Goal: Task Accomplishment & Management: Complete application form

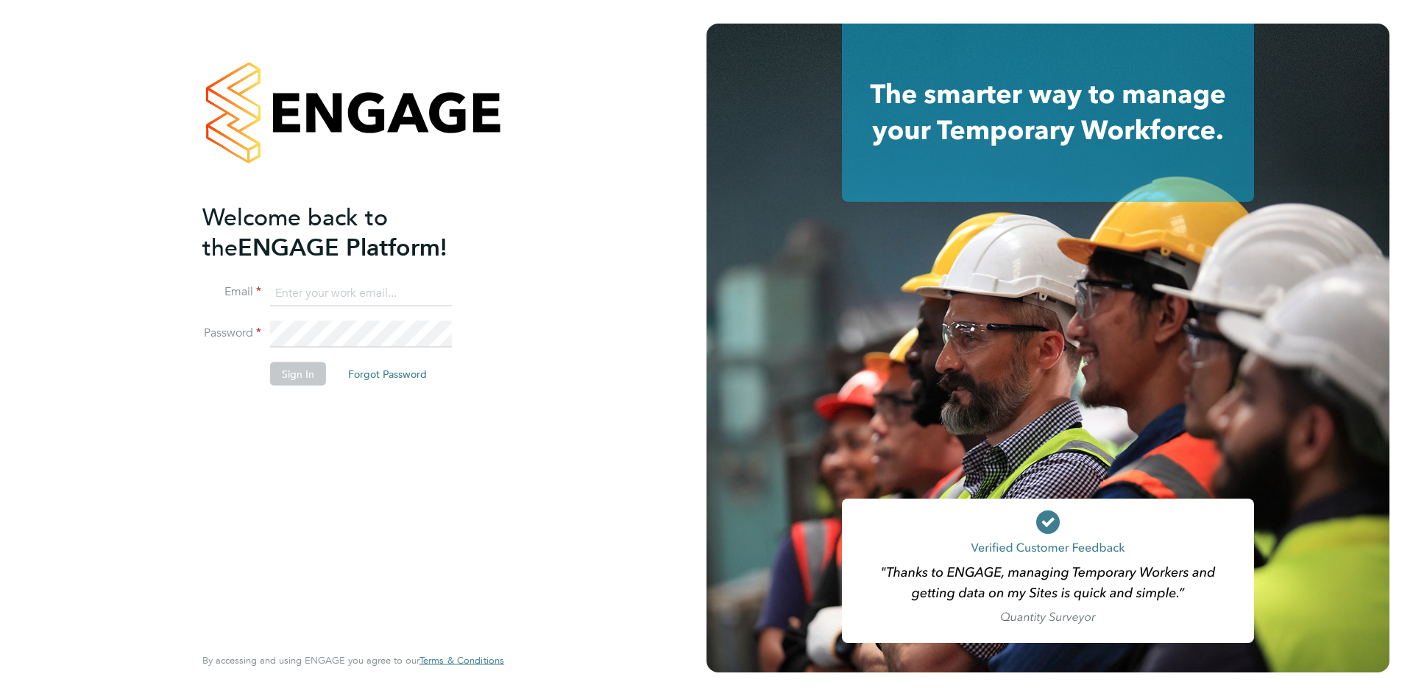
type input "[PERSON_NAME][EMAIL_ADDRESS][PERSON_NAME][DOMAIN_NAME]"
click at [283, 375] on button "Sign In" at bounding box center [298, 373] width 56 height 24
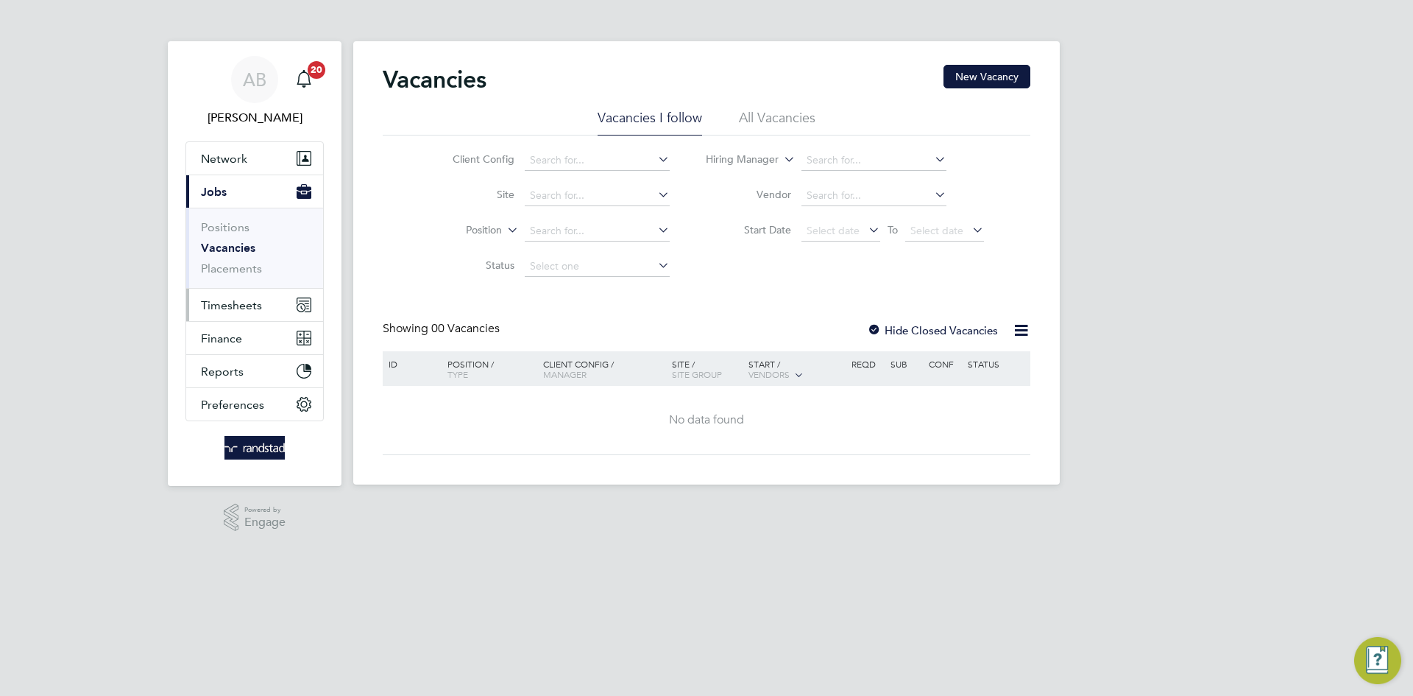
click at [226, 303] on span "Timesheets" at bounding box center [231, 305] width 61 height 14
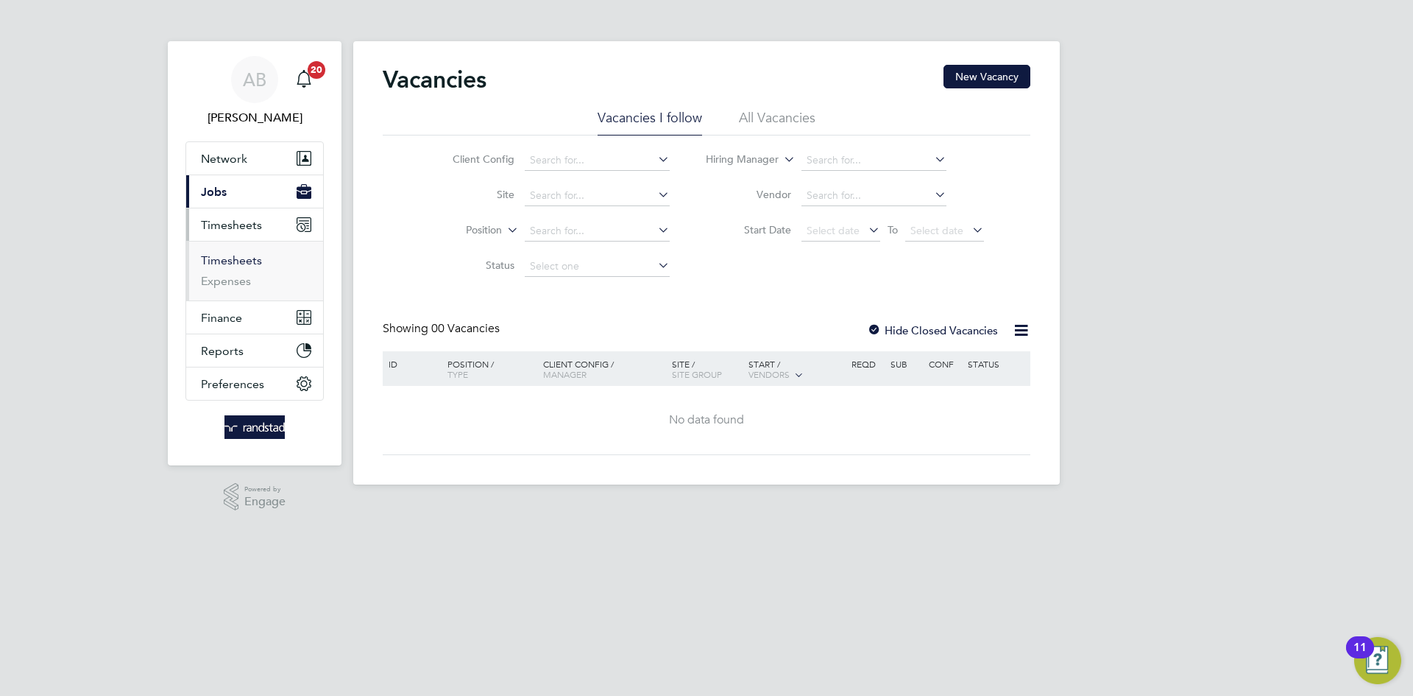
click at [231, 262] on link "Timesheets" at bounding box center [231, 260] width 61 height 14
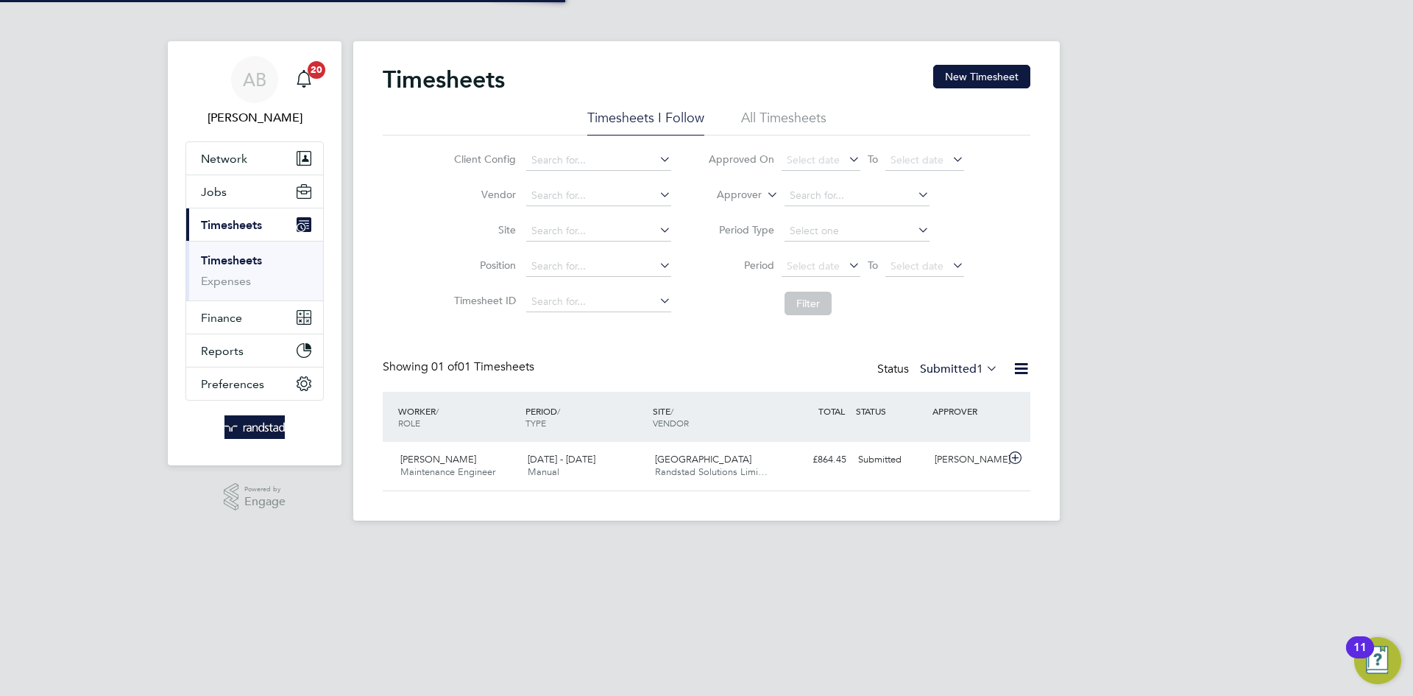
scroll to position [38, 128]
click at [967, 66] on button "New Timesheet" at bounding box center [981, 77] width 97 height 24
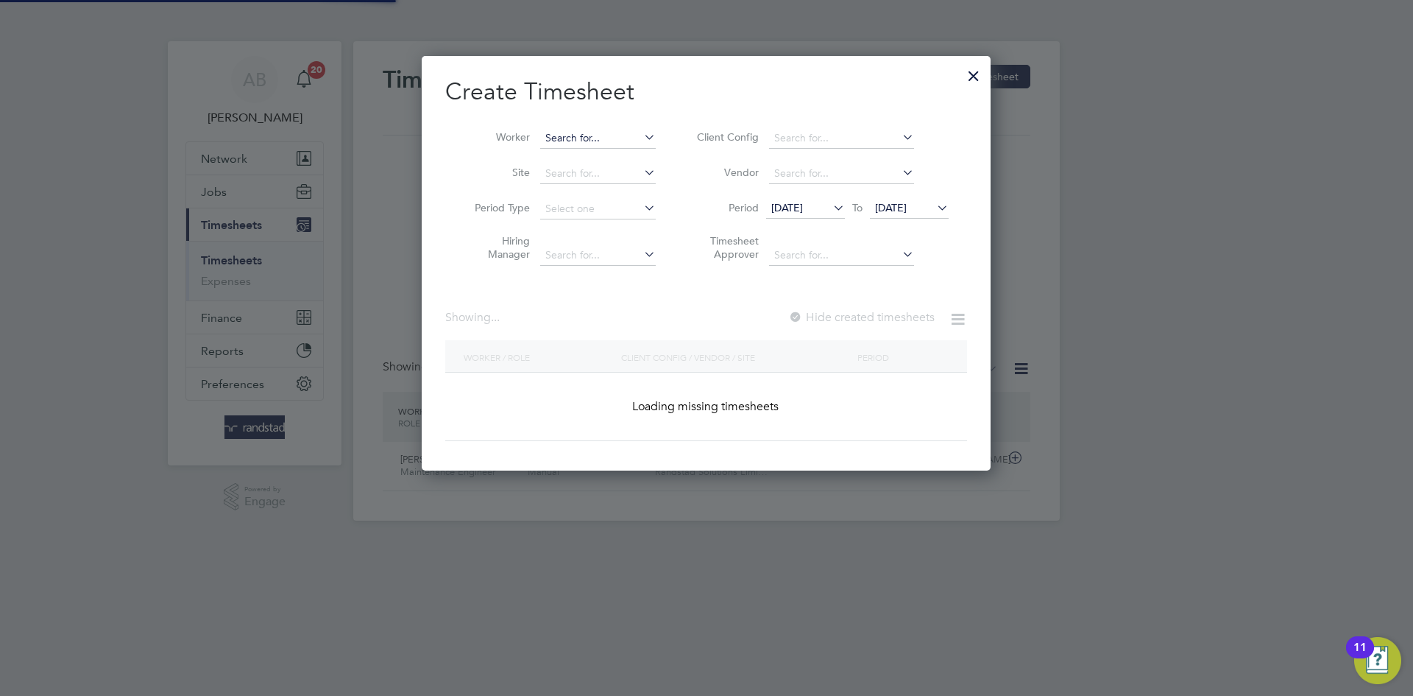
scroll to position [415, 570]
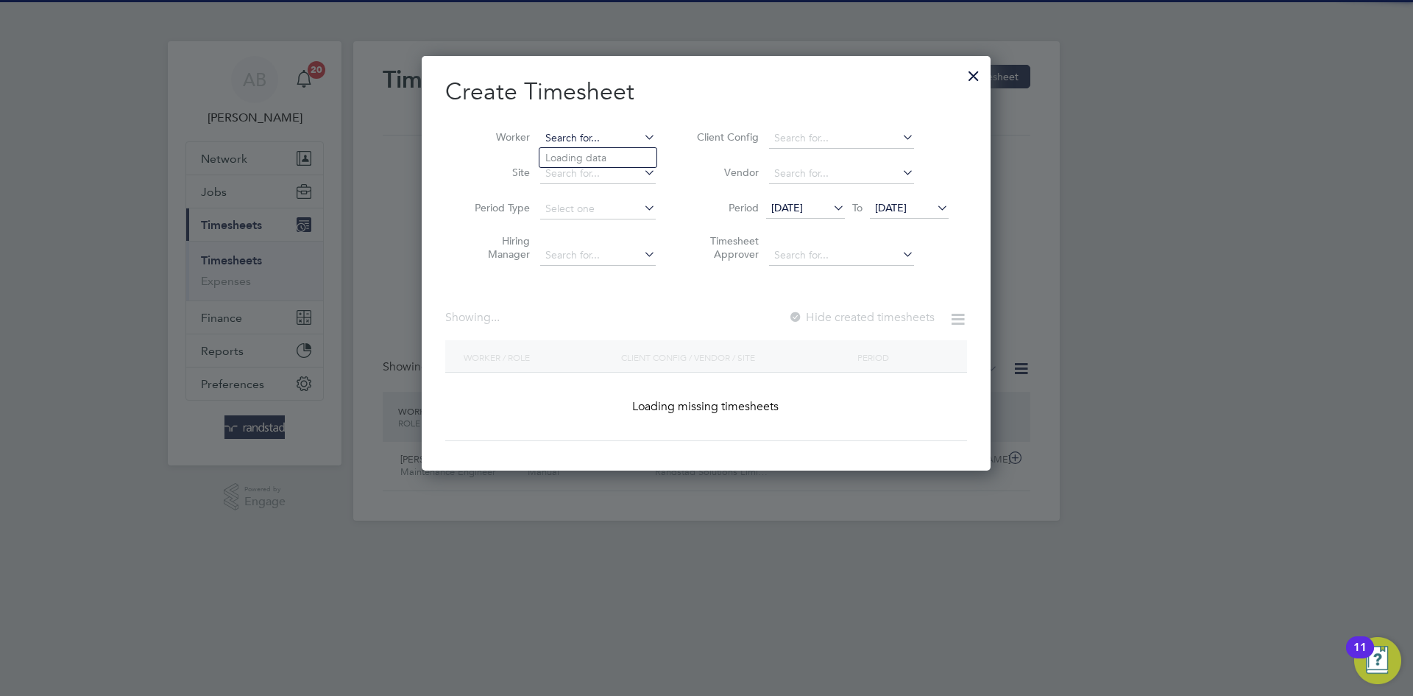
click at [557, 139] on input at bounding box center [598, 138] width 116 height 21
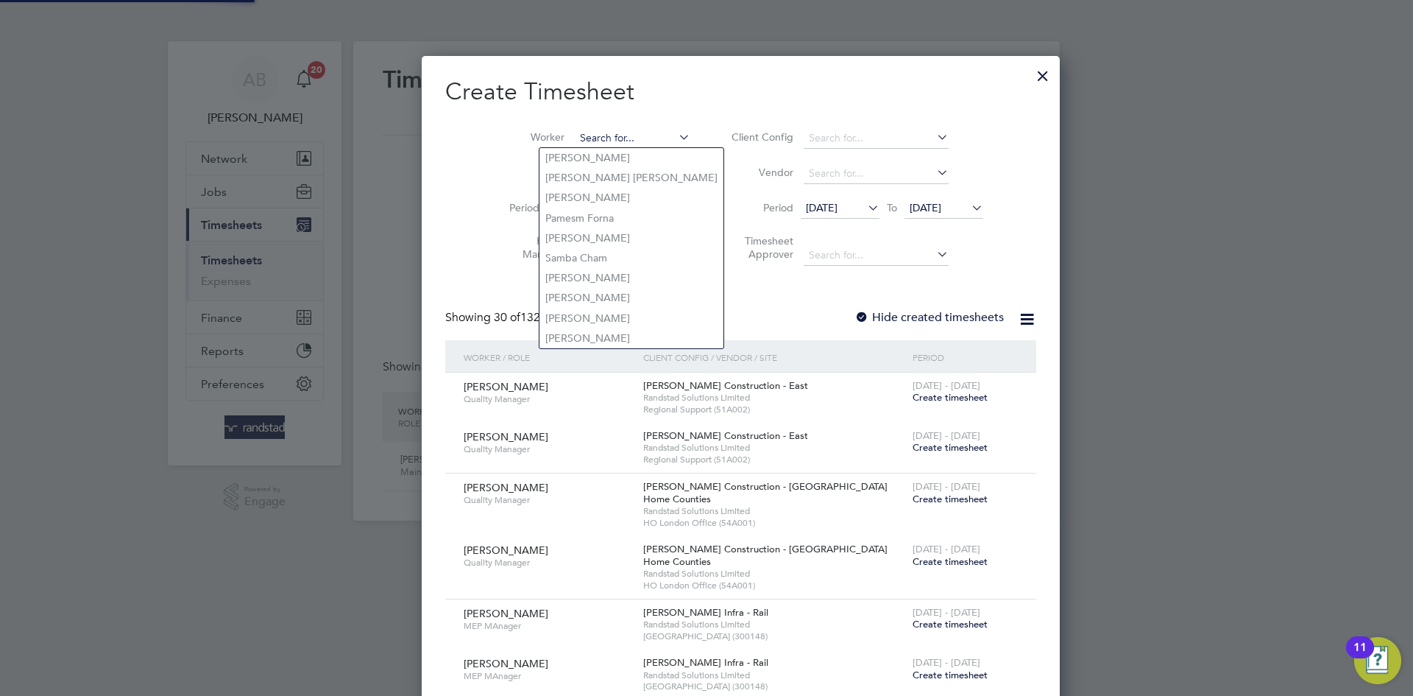
scroll to position [3091, 570]
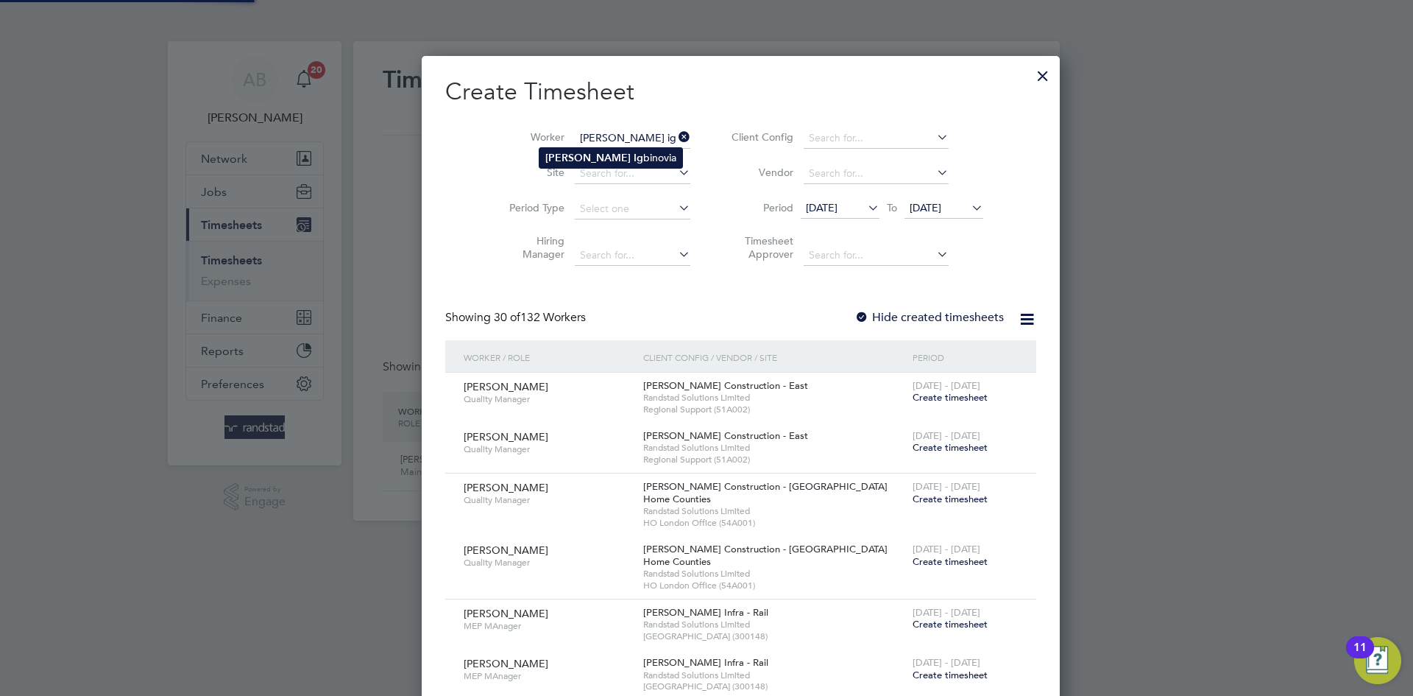
click at [563, 158] on b "[PERSON_NAME]" at bounding box center [587, 158] width 85 height 13
type input "[PERSON_NAME]"
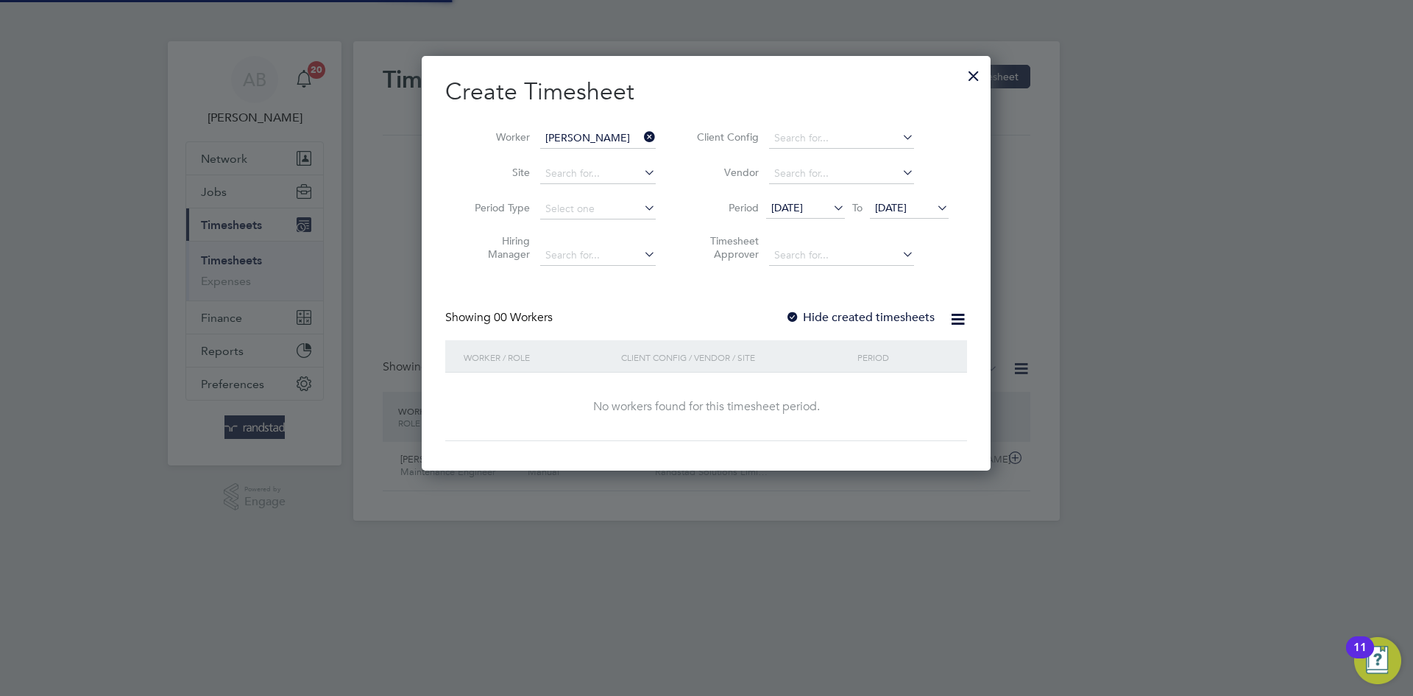
scroll to position [415, 570]
click at [902, 208] on span "[DATE]" at bounding box center [891, 207] width 32 height 13
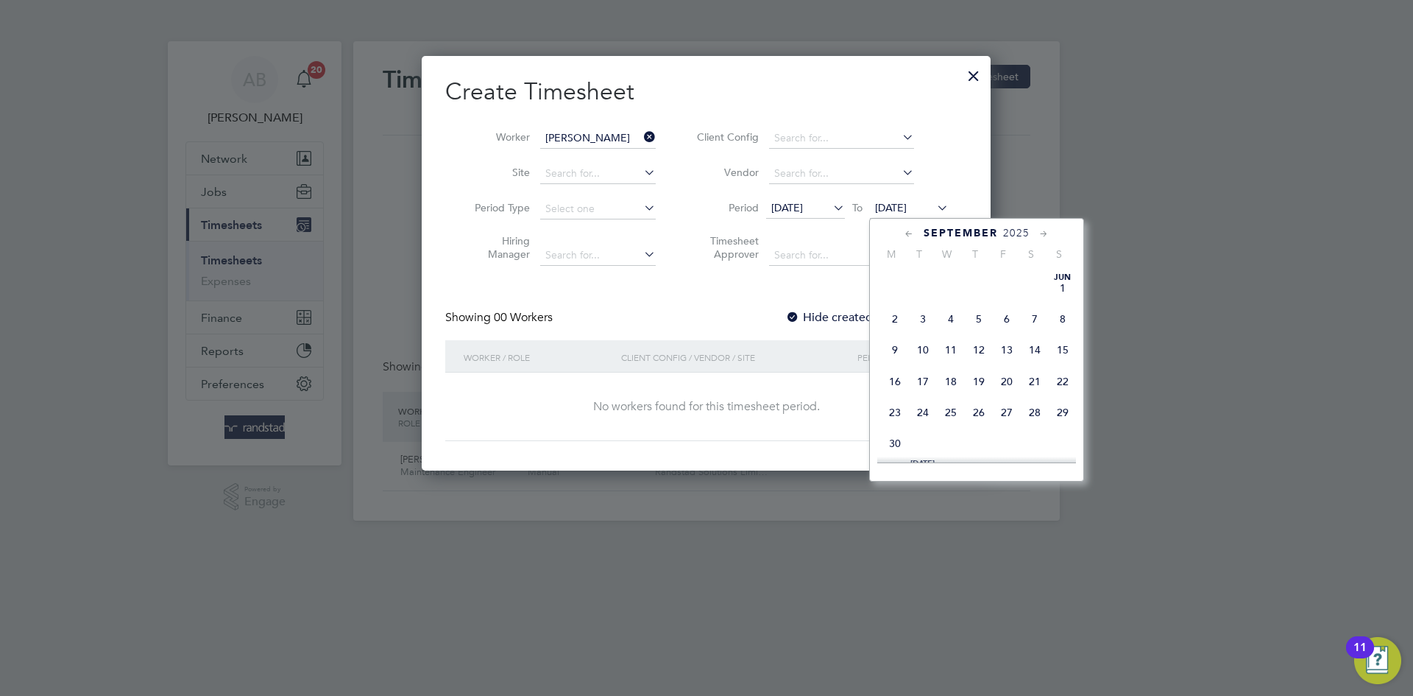
scroll to position [523, 0]
click at [897, 400] on span "29" at bounding box center [895, 386] width 28 height 28
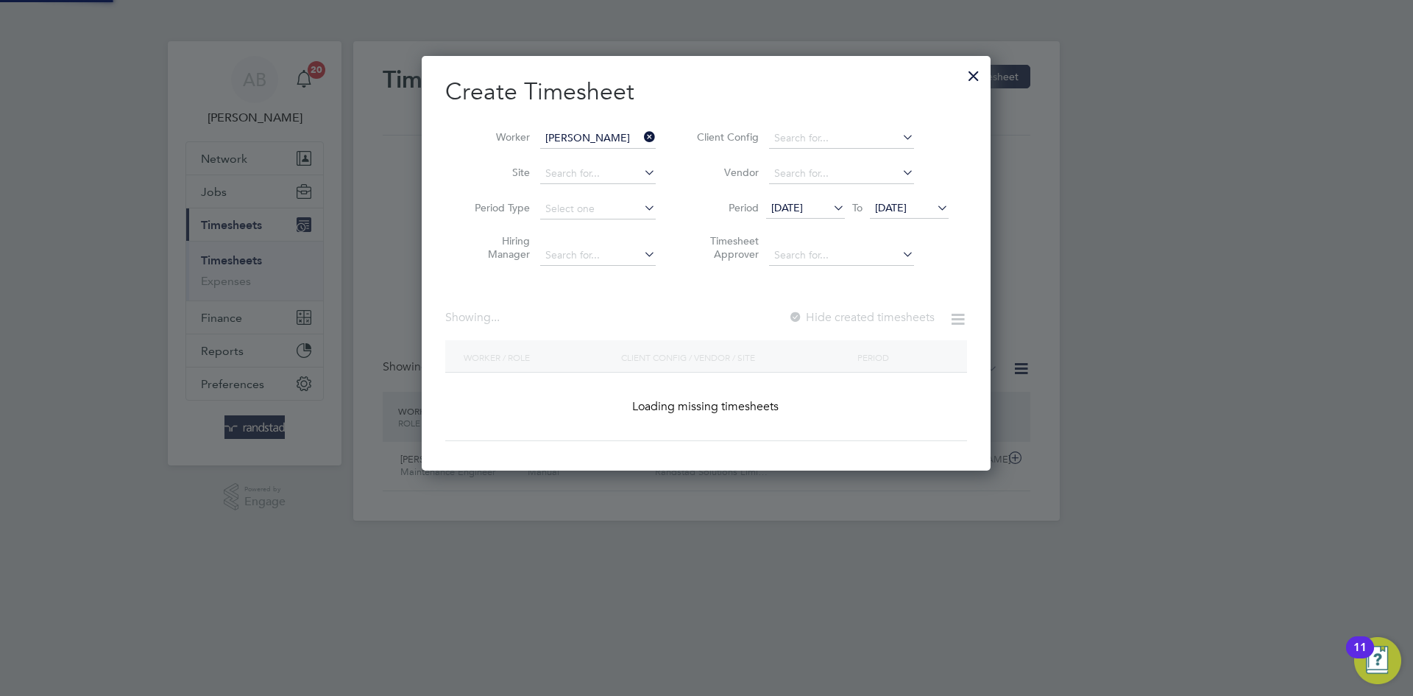
scroll to position [447, 570]
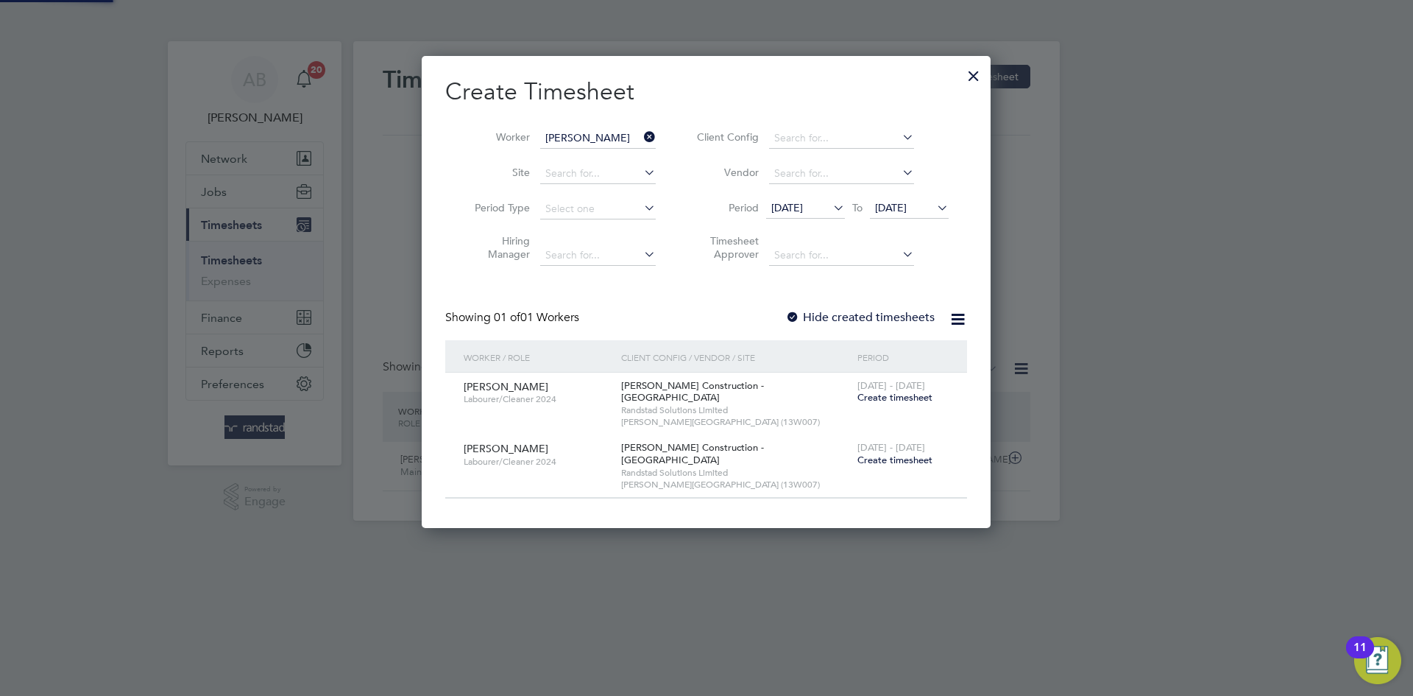
click at [799, 312] on div at bounding box center [792, 318] width 15 height 15
click at [874, 393] on span "Create timesheet" at bounding box center [894, 397] width 75 height 13
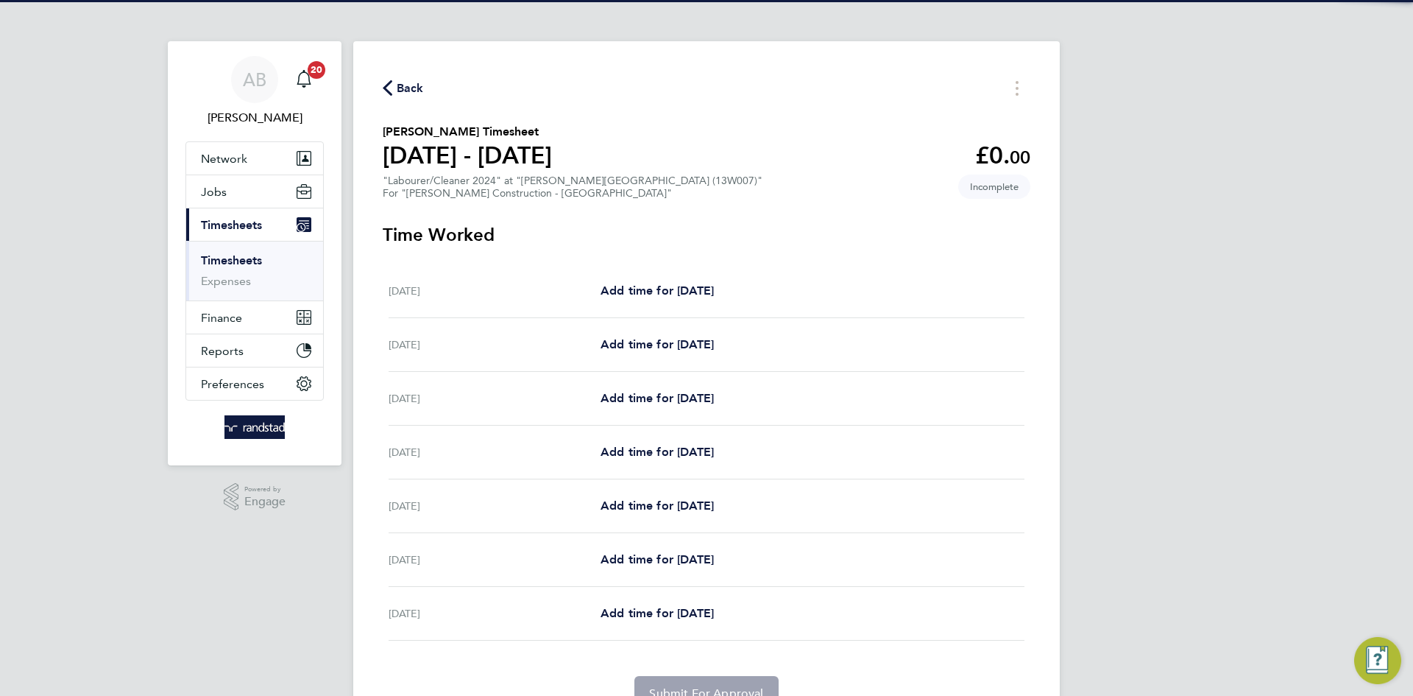
click at [397, 84] on span "Back" at bounding box center [410, 88] width 27 height 18
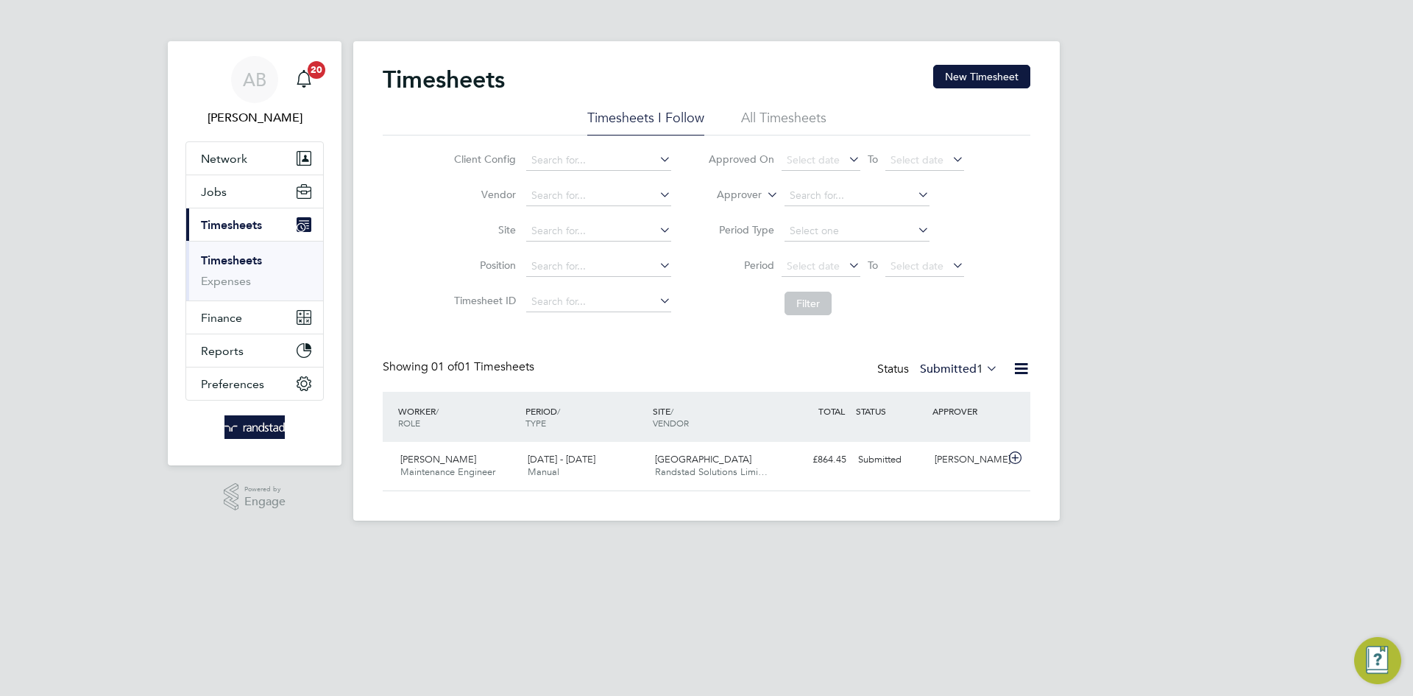
scroll to position [38, 128]
click at [940, 71] on button "New Timesheet" at bounding box center [981, 77] width 97 height 24
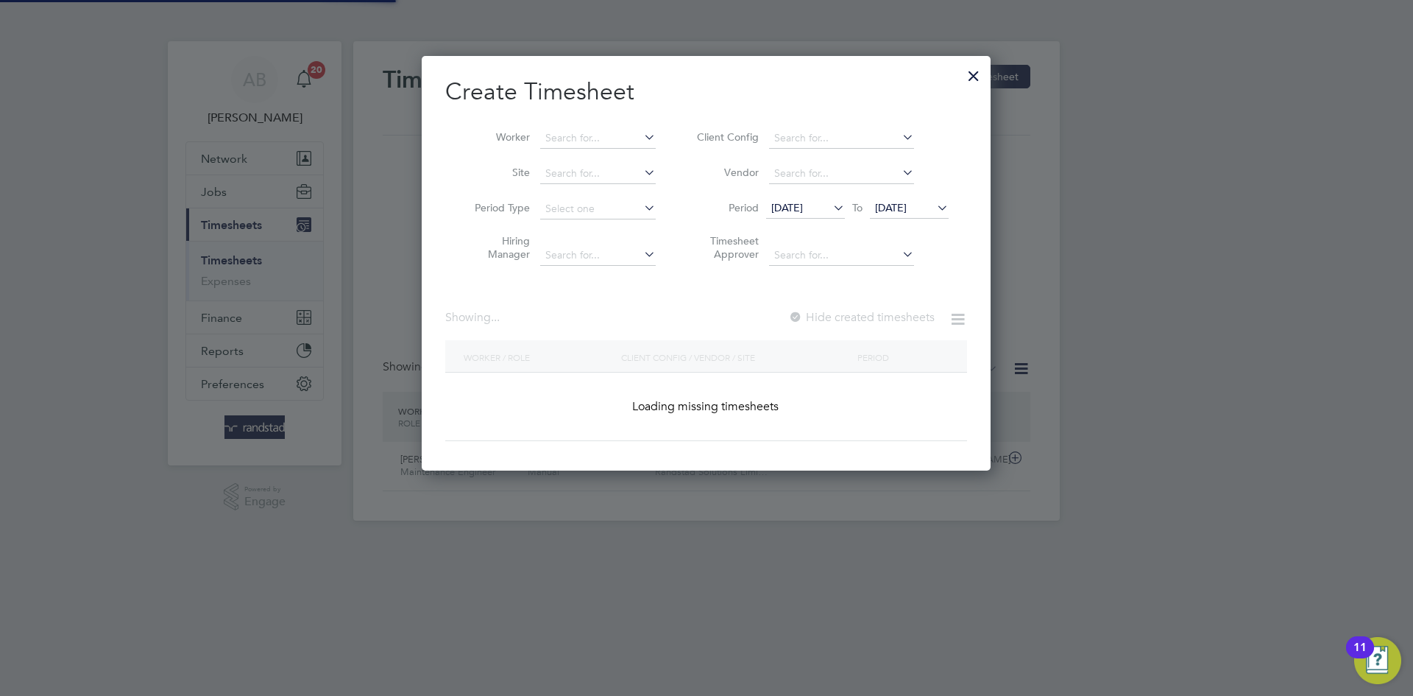
scroll to position [415, 570]
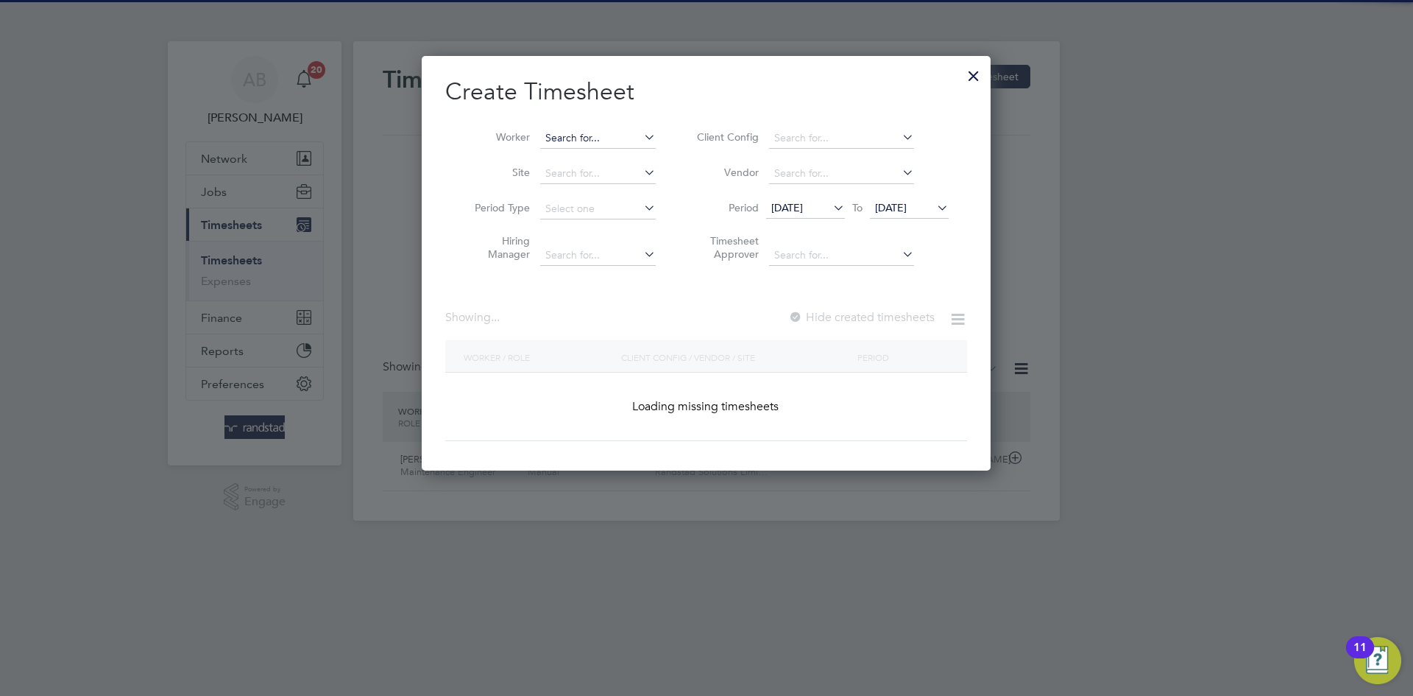
click at [580, 136] on input at bounding box center [598, 138] width 116 height 21
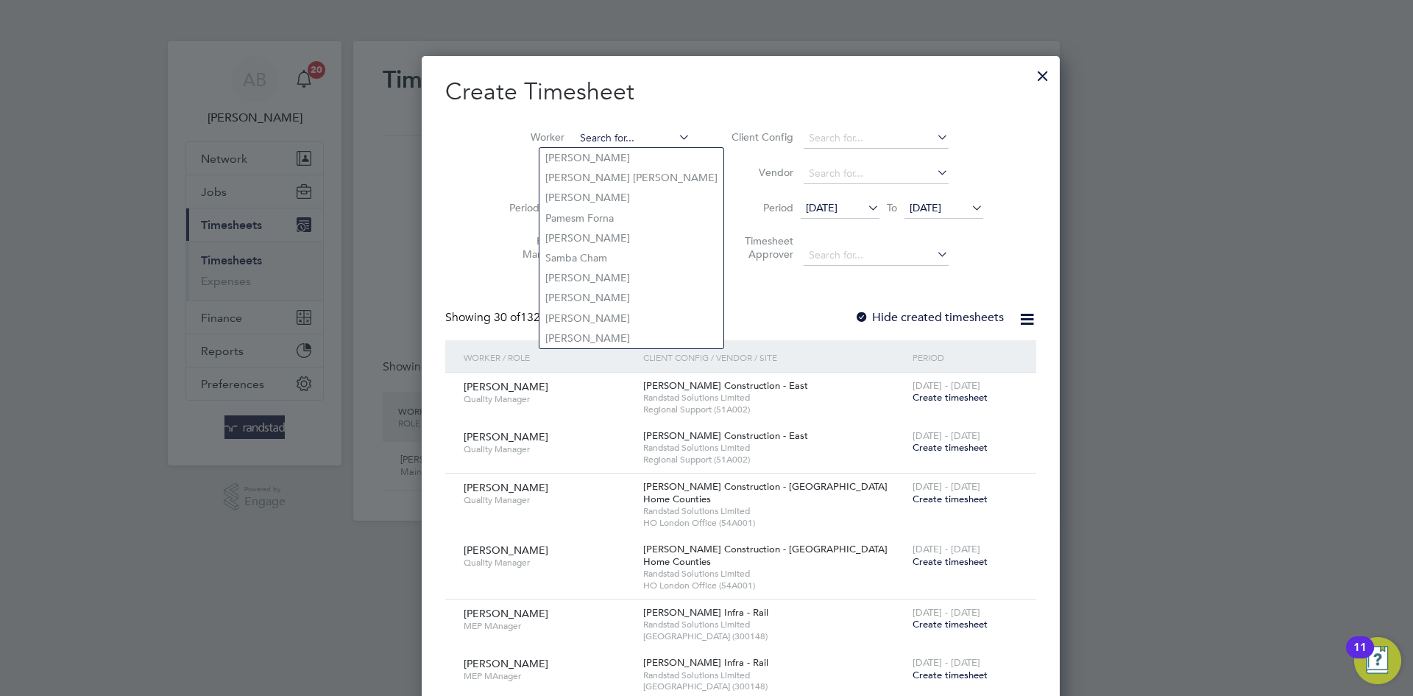
scroll to position [3091, 570]
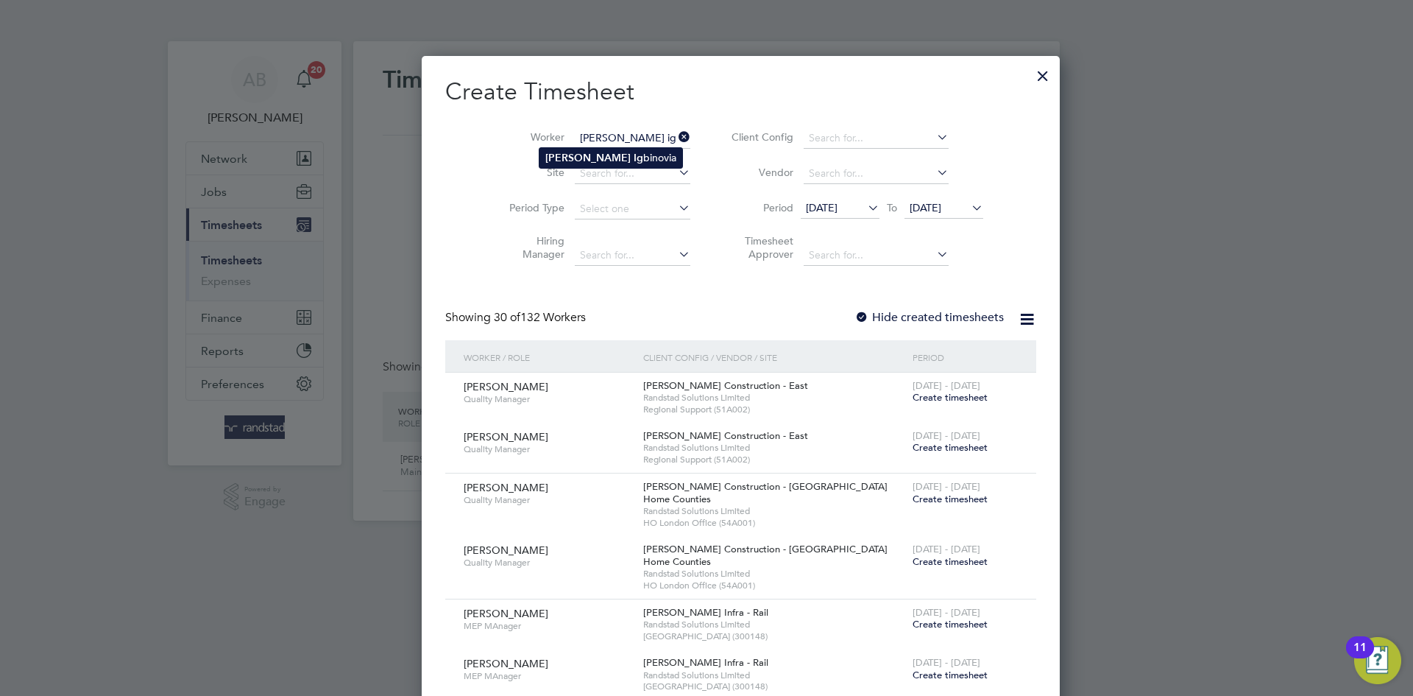
click at [581, 161] on b "[PERSON_NAME]" at bounding box center [587, 158] width 85 height 13
type input "[PERSON_NAME]"
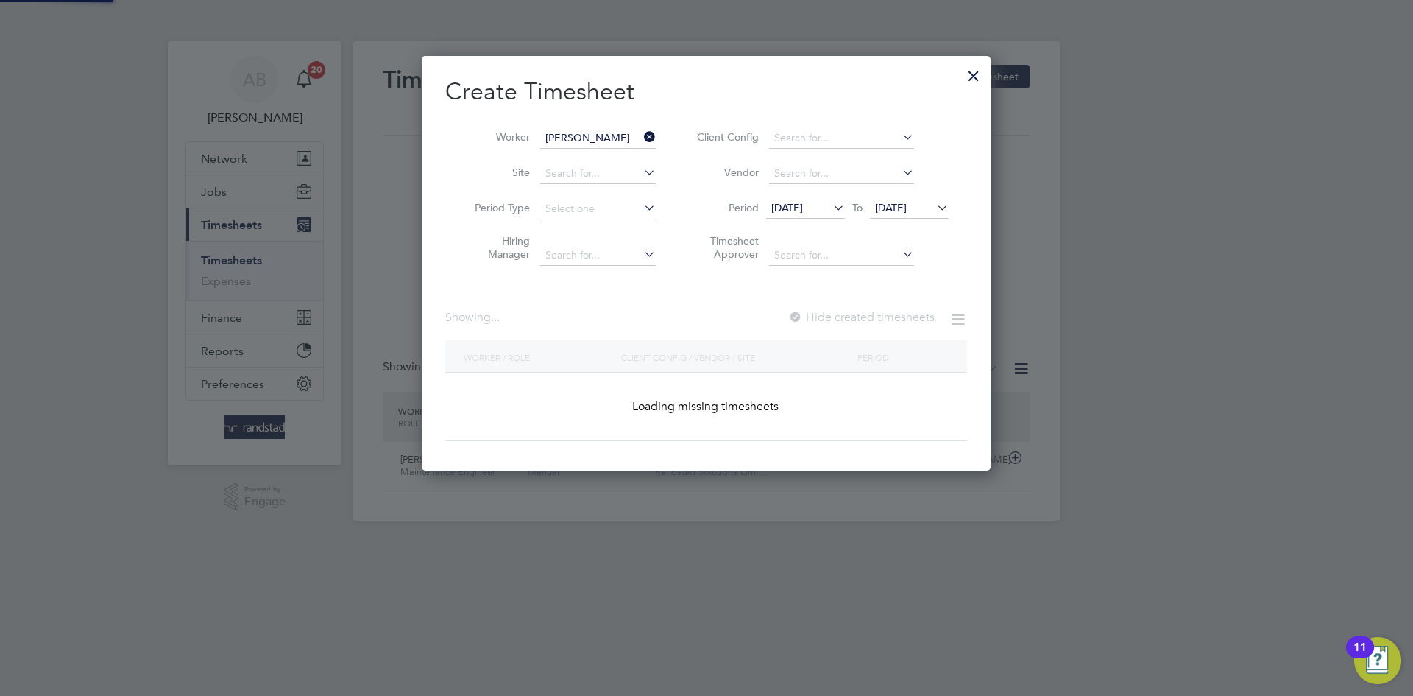
scroll to position [0, 0]
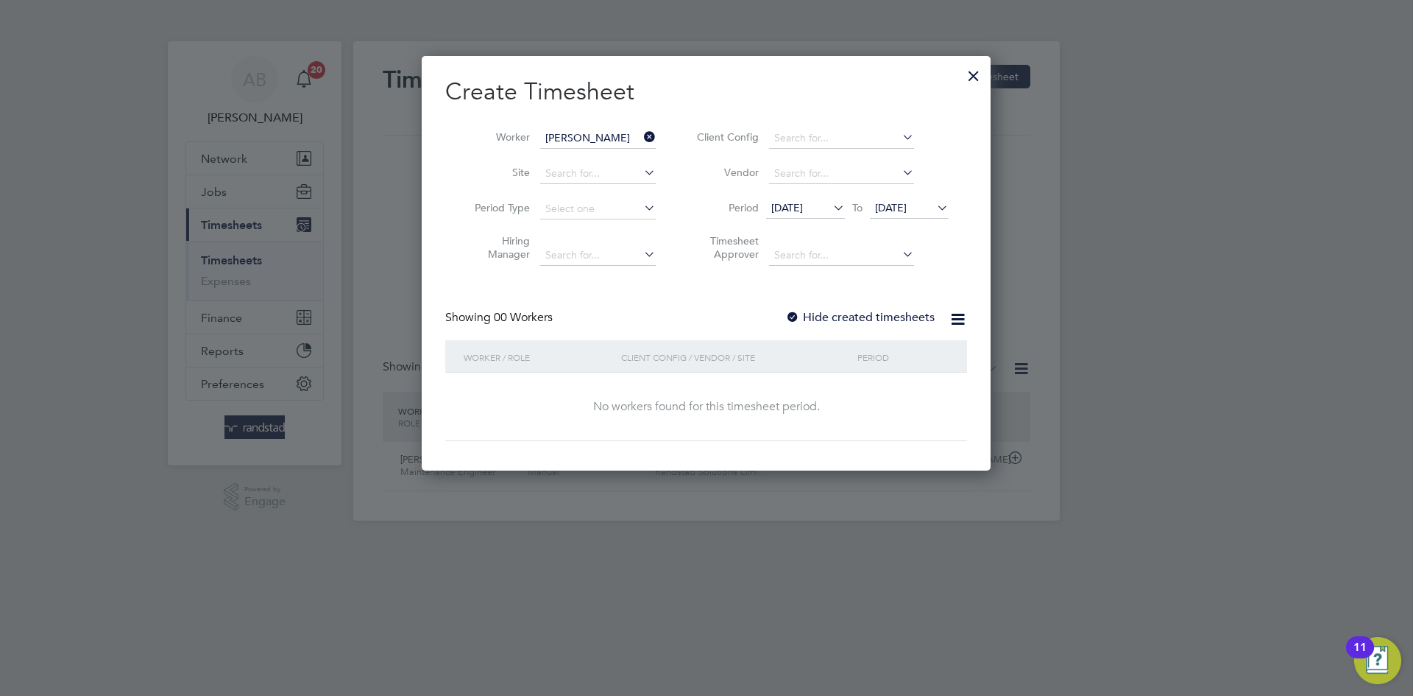
click at [803, 210] on span "[DATE]" at bounding box center [787, 207] width 32 height 13
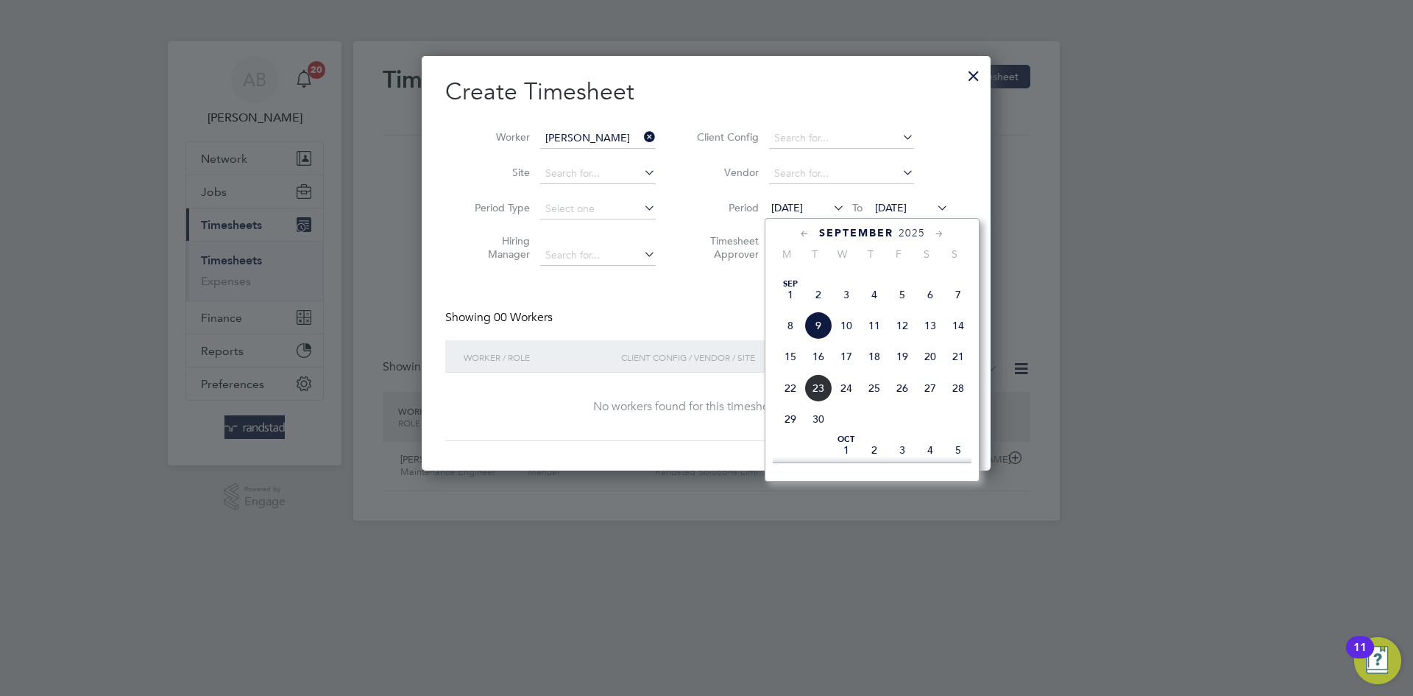
click at [788, 277] on span "25" at bounding box center [790, 264] width 28 height 28
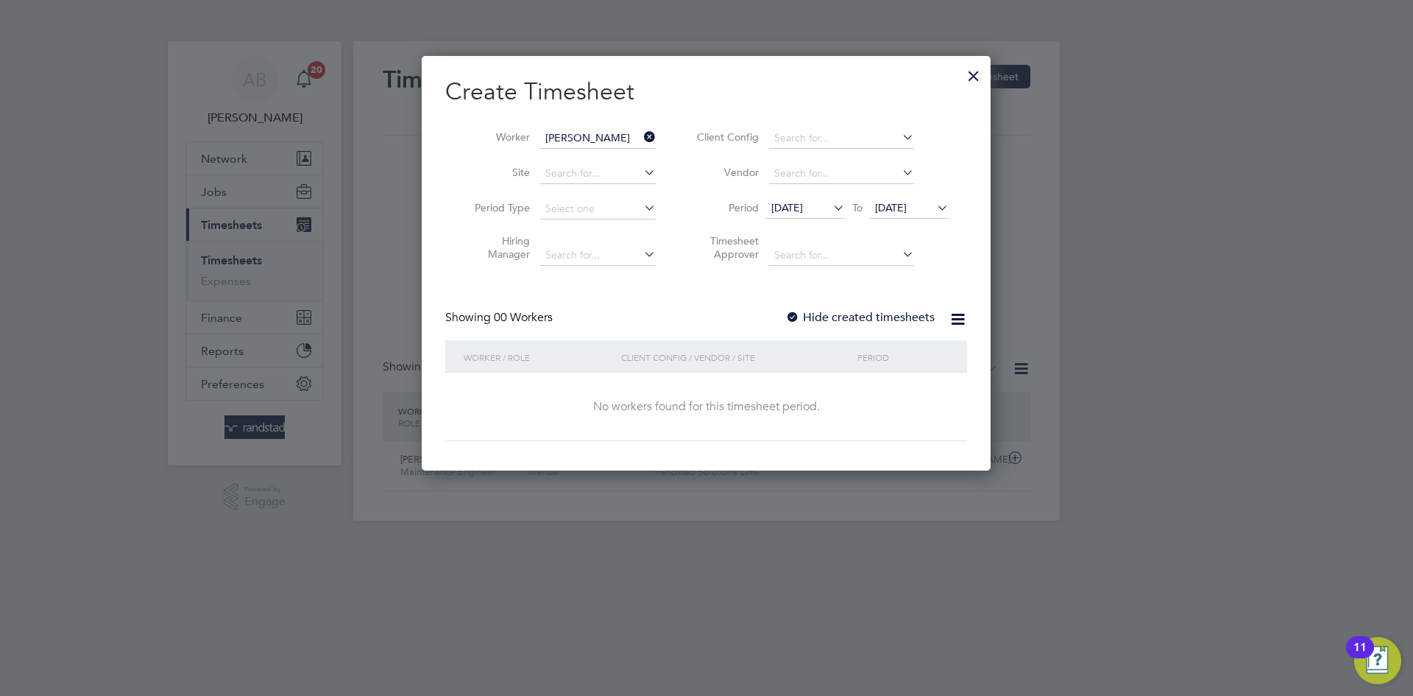
click at [941, 190] on ul "Client Config Vendor Period [DATE] To [DATE] Timesheet Approver" at bounding box center [820, 197] width 293 height 152
click at [907, 205] on span "[DATE]" at bounding box center [891, 207] width 32 height 13
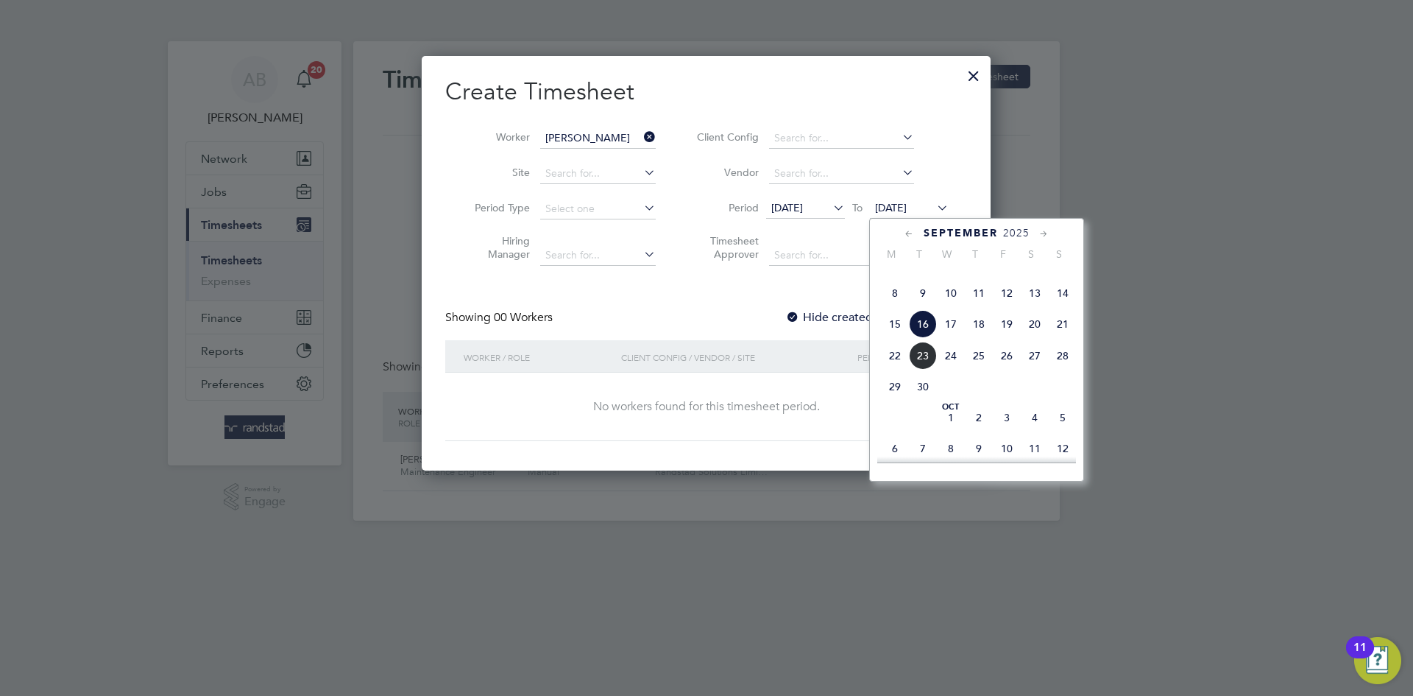
click at [895, 400] on span "29" at bounding box center [895, 386] width 28 height 28
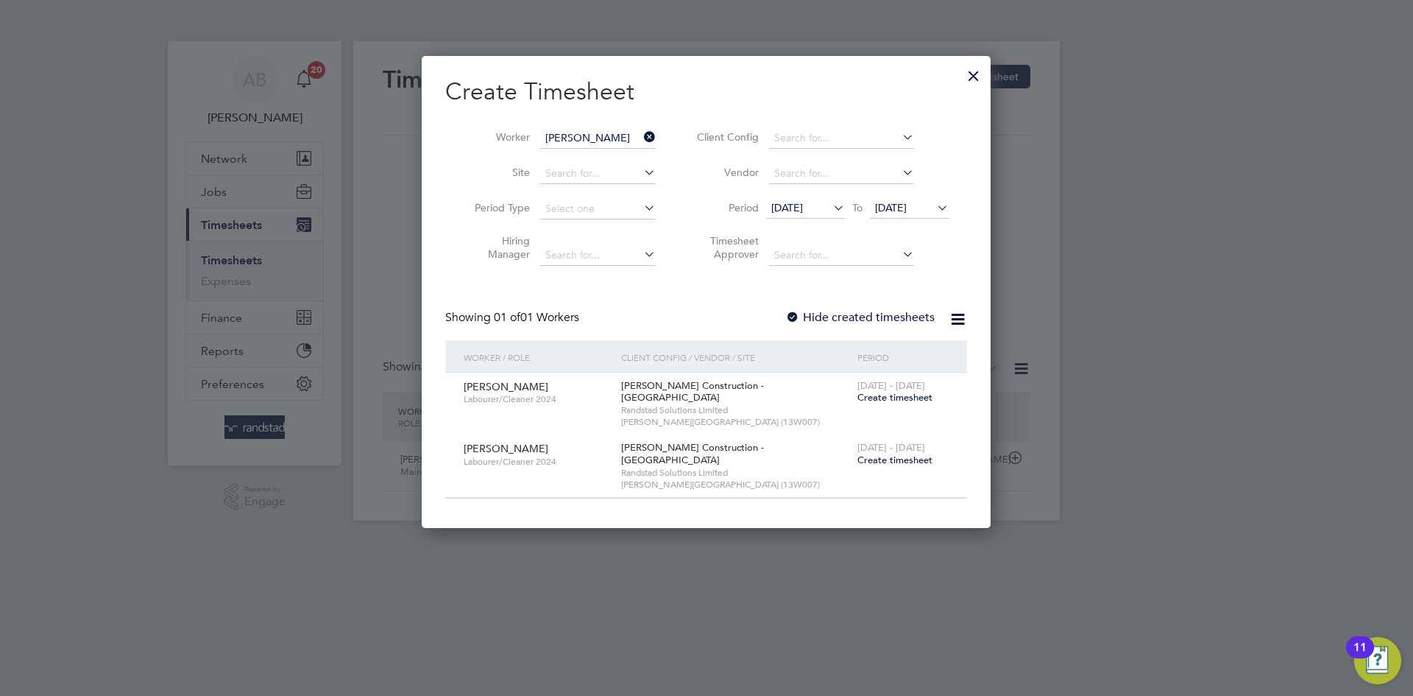
click at [793, 305] on div "Create Timesheet Worker [PERSON_NAME] Site Period Type Hiring Manager Client Co…" at bounding box center [706, 288] width 522 height 422
click at [804, 316] on label "Hide created timesheets" at bounding box center [859, 317] width 149 height 15
click at [803, 205] on span "[DATE]" at bounding box center [787, 207] width 32 height 13
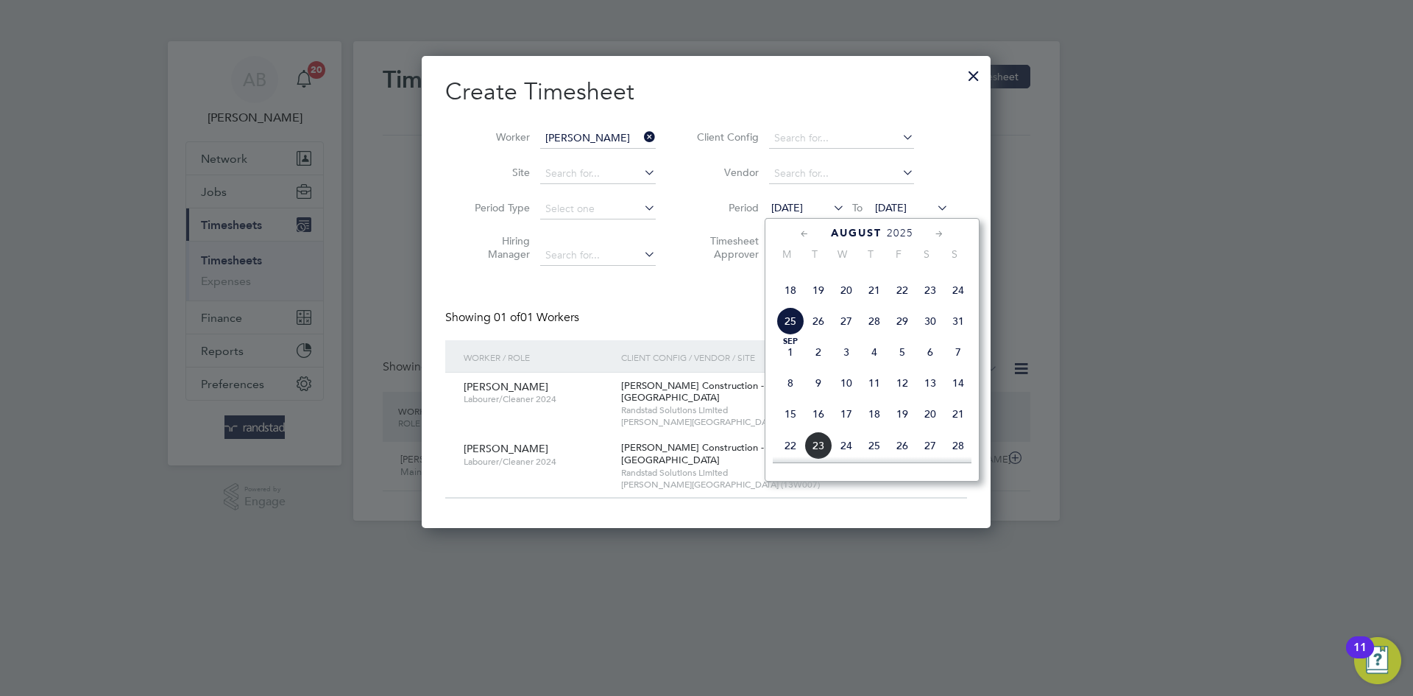
click at [795, 304] on span "18" at bounding box center [790, 290] width 28 height 28
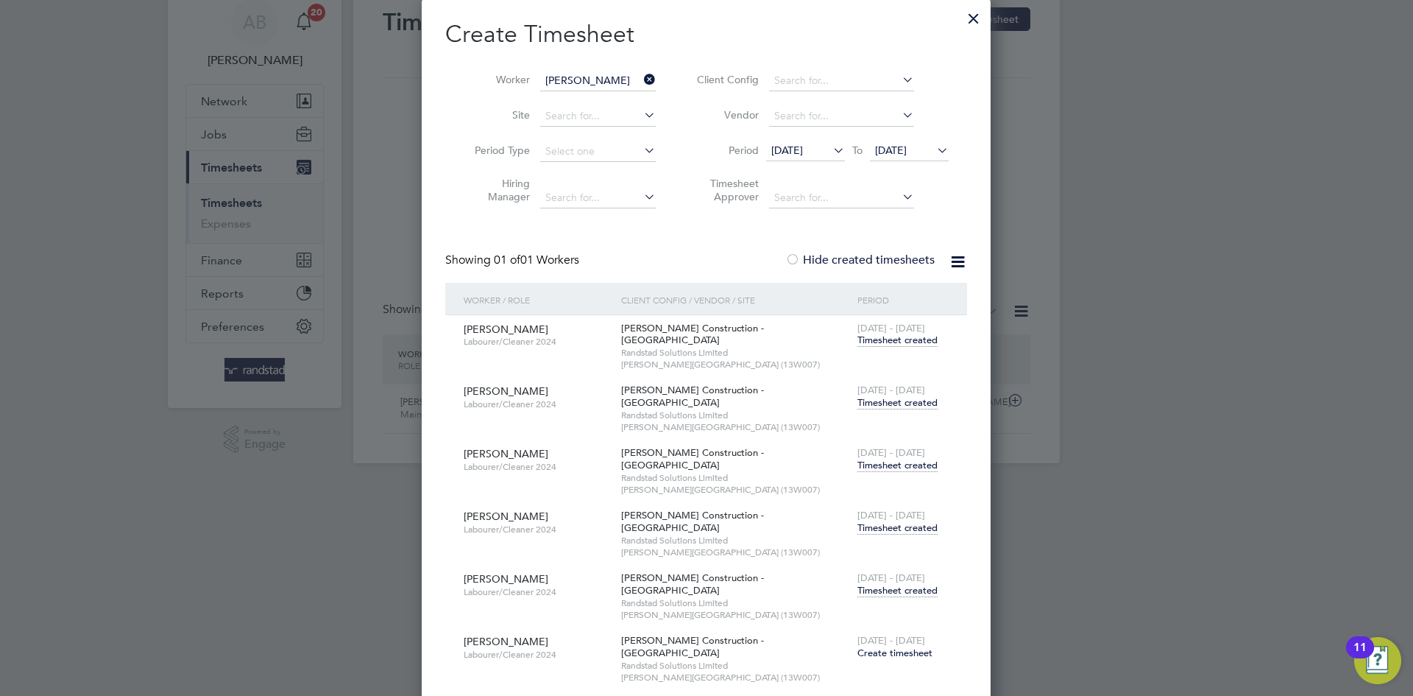
click at [903, 584] on span "Timesheet created" at bounding box center [897, 590] width 80 height 13
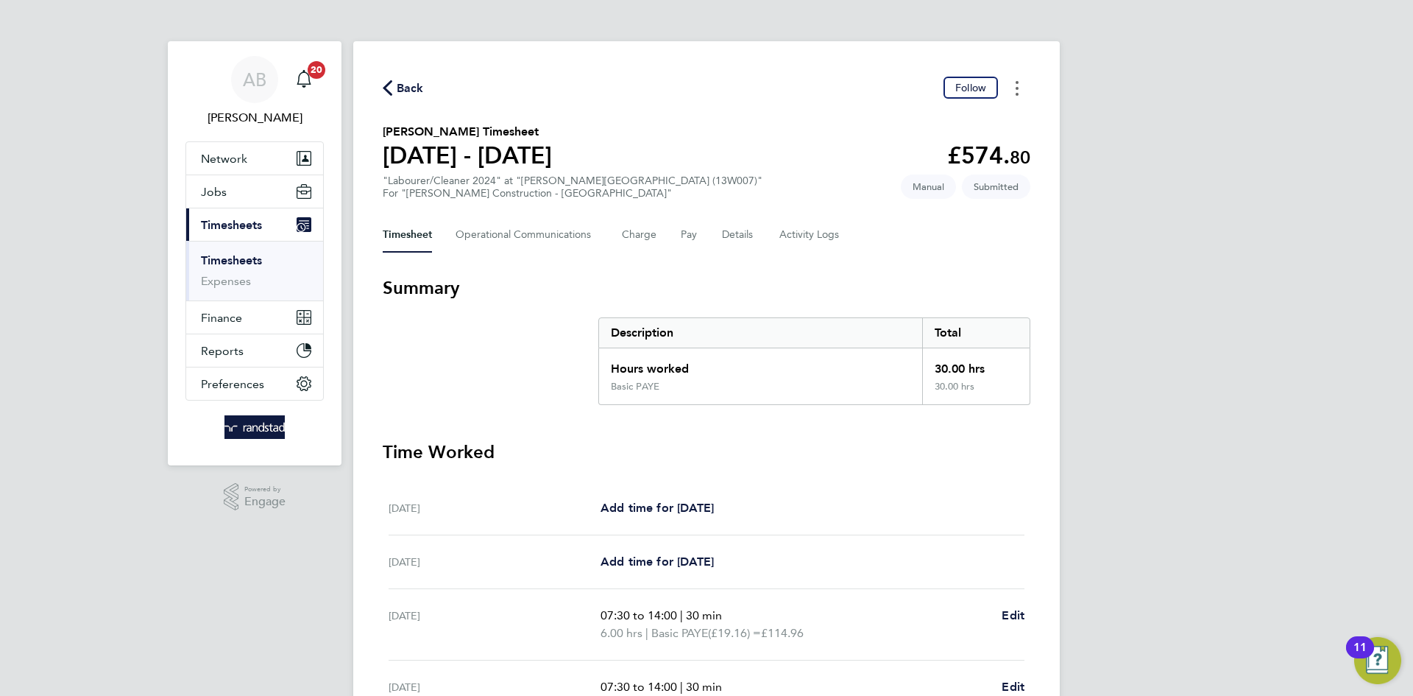
click at [1022, 84] on button "Timesheets Menu" at bounding box center [1017, 88] width 26 height 23
click at [910, 152] on link "Download timesheet" at bounding box center [942, 149] width 177 height 29
